Goal: Find specific page/section: Find specific page/section

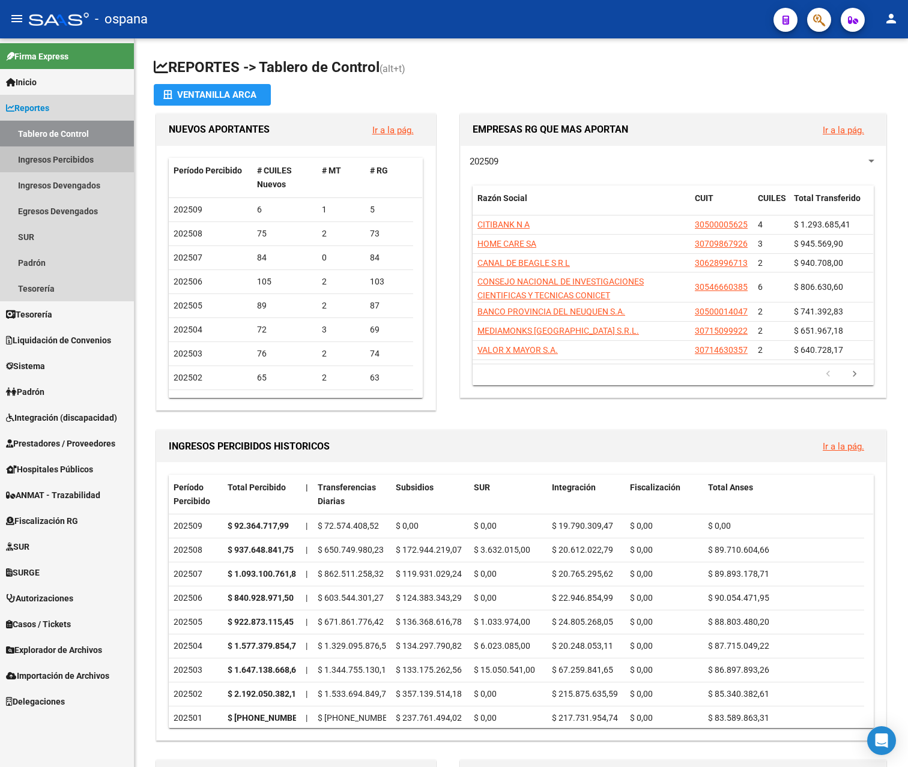
click at [77, 160] on link "Ingresos Percibidos" at bounding box center [67, 160] width 134 height 26
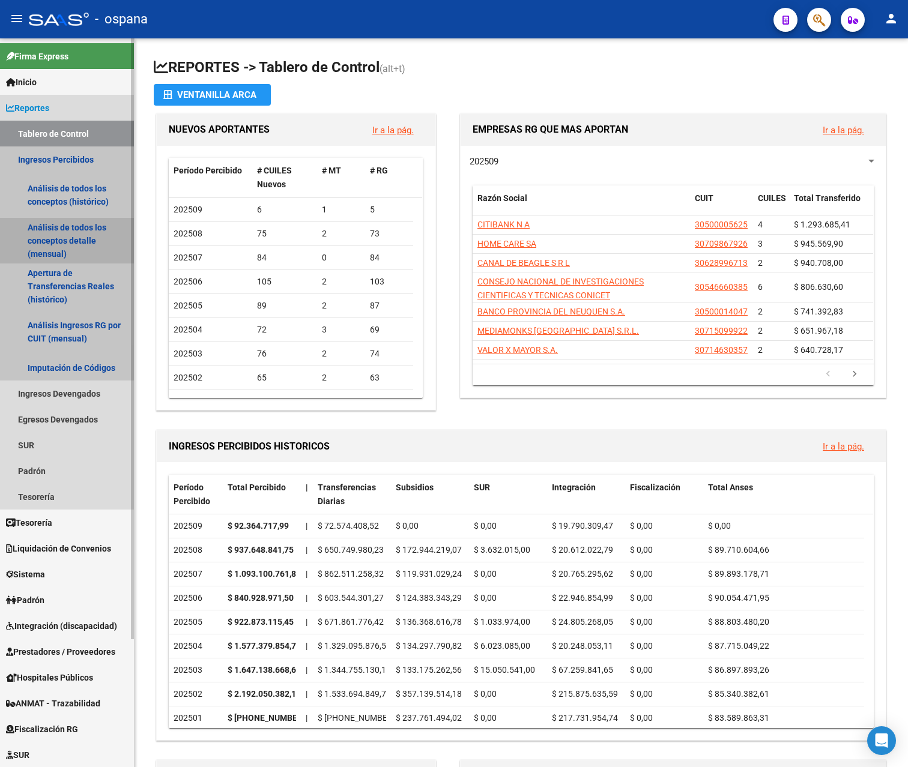
click at [66, 231] on link "Análisis de todos los conceptos detalle (mensual)" at bounding box center [67, 241] width 134 height 46
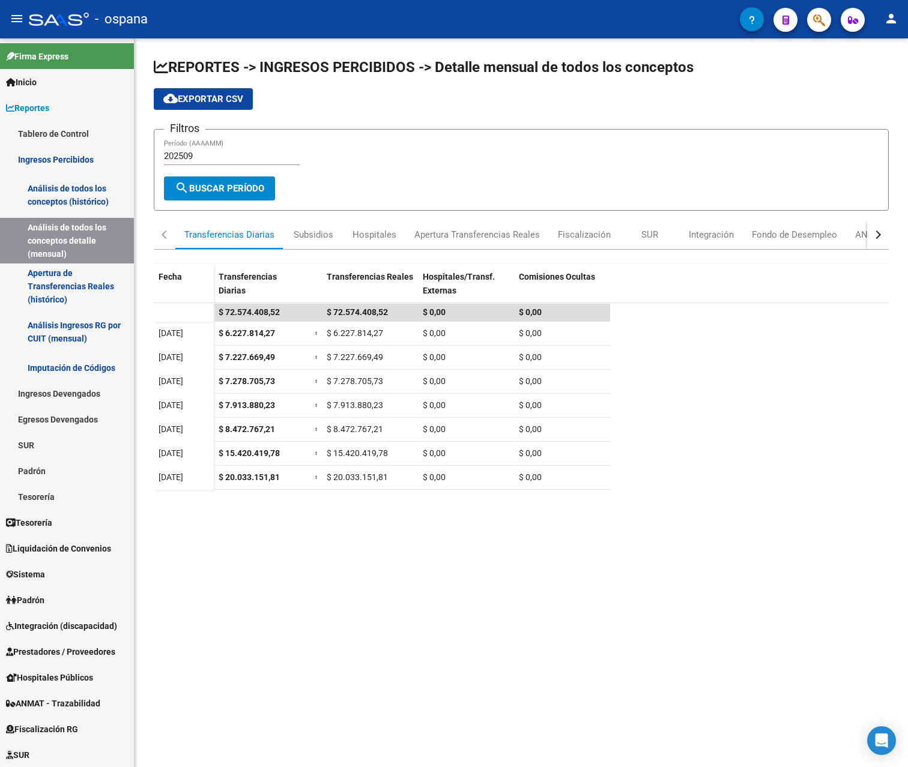
click at [891, 17] on mat-icon "person" at bounding box center [891, 18] width 14 height 14
click at [870, 76] on button "exit_to_app Salir" at bounding box center [866, 79] width 73 height 29
